Goal: Task Accomplishment & Management: Use online tool/utility

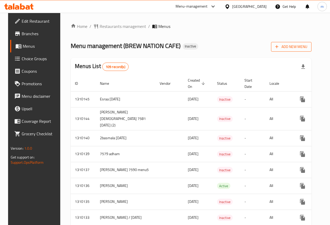
click at [303, 49] on span "Add New Menu" at bounding box center [291, 47] width 32 height 7
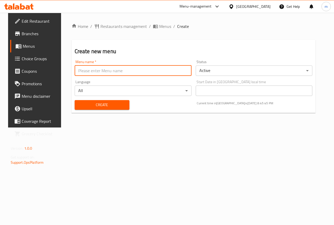
click at [128, 73] on input "text" at bounding box center [133, 70] width 117 height 10
type input "[PERSON_NAME] [DATE]"
click at [244, 68] on body "​ Menu-management Egypt Get Help m Edit Restaurant Branches Menus Choice Groups…" at bounding box center [167, 119] width 334 height 212
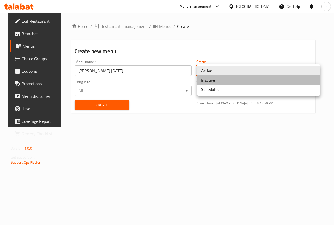
click at [235, 78] on li "Inactive" at bounding box center [258, 79] width 123 height 9
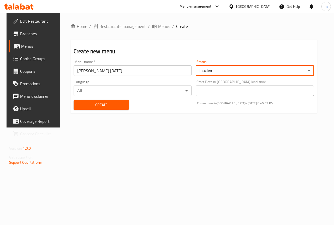
click at [107, 109] on button "Create" at bounding box center [100, 105] width 55 height 10
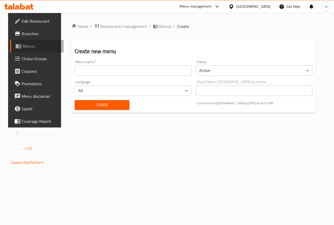
click at [25, 47] on span "Menus" at bounding box center [41, 46] width 37 height 6
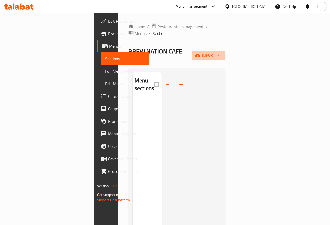
click at [225, 51] on button "import" at bounding box center [208, 56] width 33 height 10
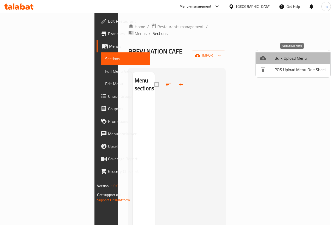
click at [303, 53] on li "Bulk Upload Menu" at bounding box center [292, 57] width 75 height 11
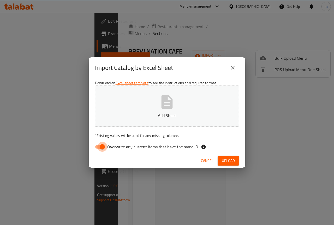
click at [98, 146] on input "Overwrite any current items that have the same ID." at bounding box center [102, 147] width 30 height 10
checkbox input "false"
click at [201, 95] on button "Add Sheet" at bounding box center [167, 105] width 144 height 41
click at [234, 157] on button "Upload" at bounding box center [227, 161] width 21 height 10
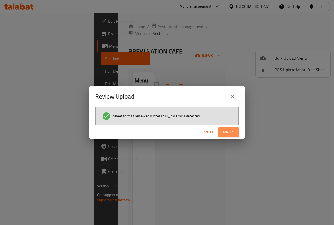
click at [228, 132] on span "Import" at bounding box center [228, 132] width 13 height 7
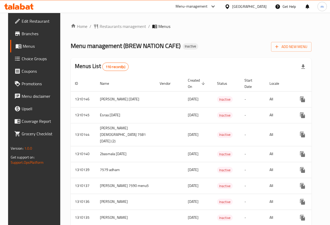
click at [30, 32] on span "Branches" at bounding box center [40, 33] width 37 height 6
click at [22, 33] on span "Branches" at bounding box center [40, 33] width 37 height 6
click at [26, 35] on span "Branches" at bounding box center [40, 33] width 37 height 6
